Goal: Obtain resource: Obtain resource

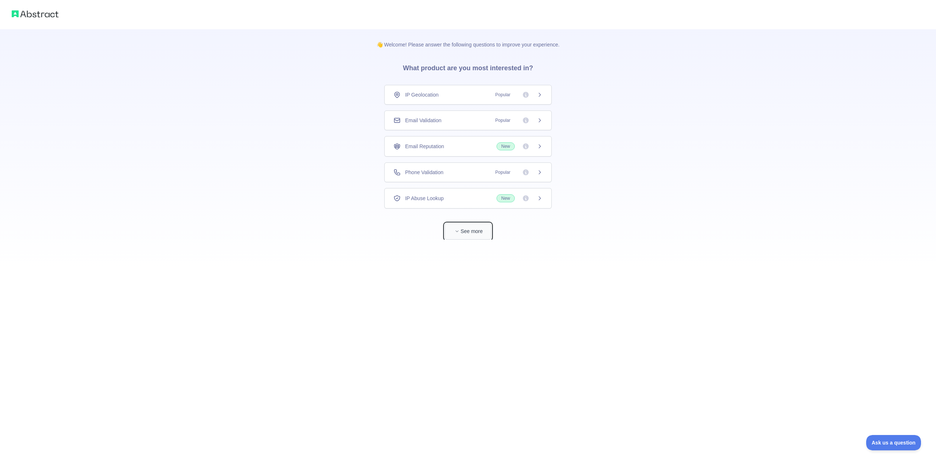
click at [472, 237] on button "See more" at bounding box center [468, 231] width 47 height 16
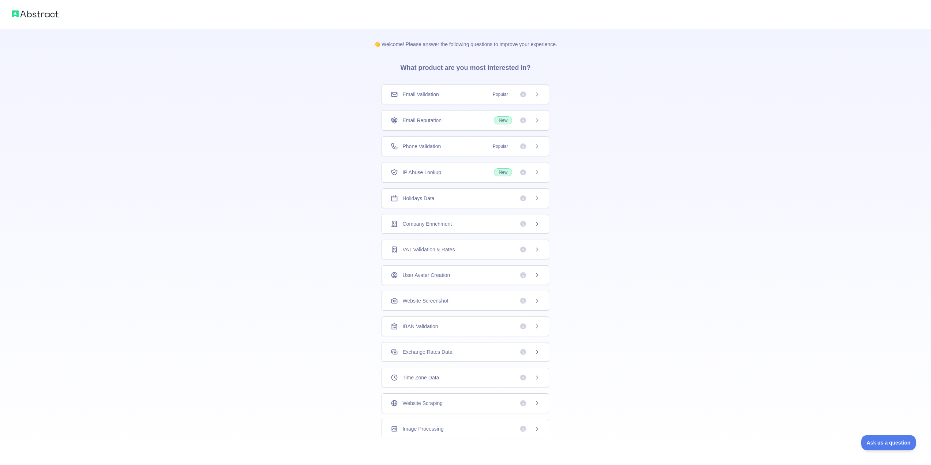
scroll to position [29, 0]
click at [468, 195] on div "Holidays Data" at bounding box center [465, 195] width 149 height 7
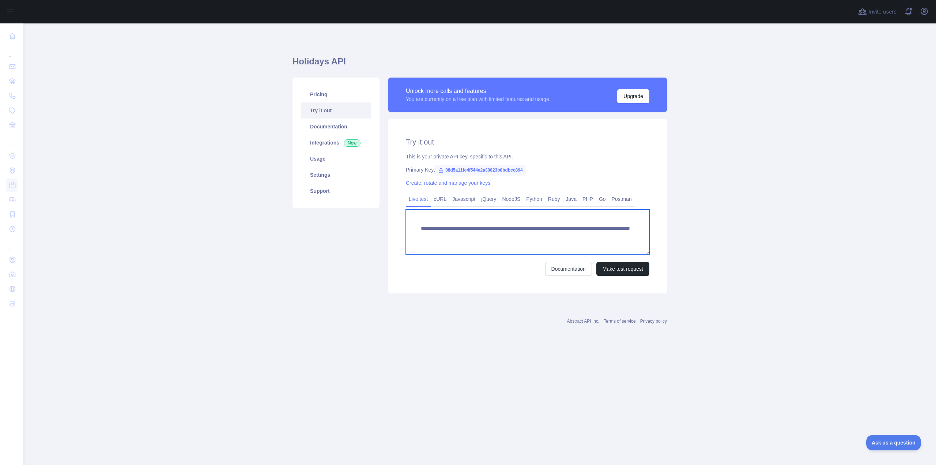
click at [455, 233] on textarea "**********" at bounding box center [528, 232] width 244 height 45
click at [483, 168] on span "08d5a11fc4f544e2a30823b8bdbcc894" at bounding box center [480, 170] width 91 height 11
click at [458, 172] on span "08d5a11fc4f544e2a30823b8bdbcc894" at bounding box center [480, 170] width 91 height 11
copy span "08d5a11fc4f544e2a30823b8bdbcc894"
